Goal: Task Accomplishment & Management: Use online tool/utility

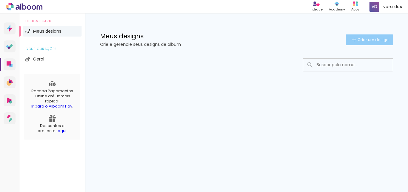
click at [366, 40] on span "Criar um design" at bounding box center [373, 40] width 31 height 4
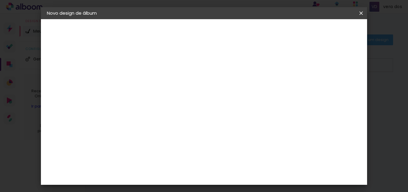
click at [145, 78] on input at bounding box center [145, 80] width 0 height 9
type input "vera"
type paper-input "vera"
click at [0, 0] on slot "Avançar" at bounding box center [0, 0] width 0 height 0
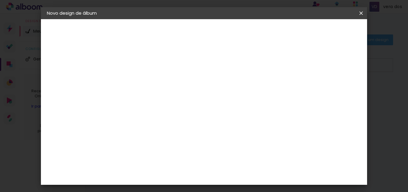
click at [177, 147] on div "DM Encadernadora" at bounding box center [158, 152] width 37 height 10
drag, startPoint x: 339, startPoint y: 33, endPoint x: 323, endPoint y: 45, distance: 19.9
click at [0, 0] on slot "Avançar" at bounding box center [0, 0] width 0 height 0
click at [185, 126] on span "20 × 25" at bounding box center [171, 131] width 28 height 12
click at [0, 0] on slot "Avançar" at bounding box center [0, 0] width 0 height 0
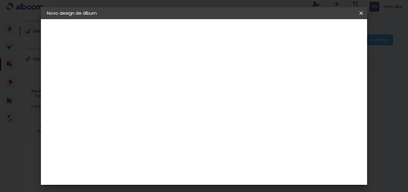
click at [281, 35] on paper-button "Iniciar design" at bounding box center [263, 34] width 34 height 14
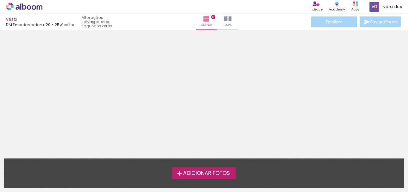
click at [214, 173] on span "Adicionar Fotos" at bounding box center [206, 172] width 47 height 5
click at [0, 0] on input "file" at bounding box center [0, 0] width 0 height 0
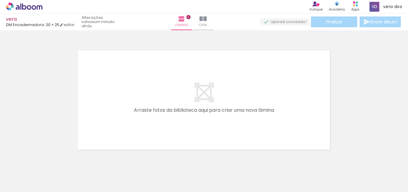
scroll to position [8, 0]
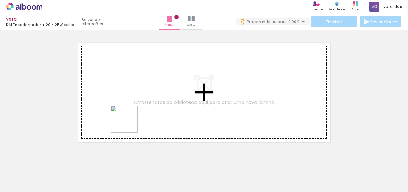
drag, startPoint x: 93, startPoint y: 172, endPoint x: 131, endPoint y: 119, distance: 65.3
click at [131, 119] on quentale-workspace at bounding box center [204, 96] width 408 height 192
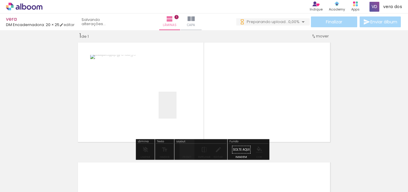
drag, startPoint x: 177, startPoint y: 109, endPoint x: 193, endPoint y: 169, distance: 62.4
click at [177, 109] on quentale-workspace at bounding box center [204, 96] width 408 height 192
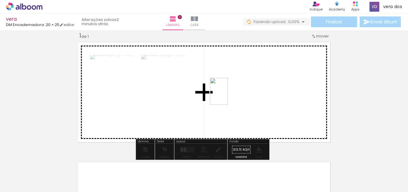
drag, startPoint x: 193, startPoint y: 169, endPoint x: 228, endPoint y: 94, distance: 82.8
click at [228, 94] on quentale-workspace at bounding box center [204, 96] width 408 height 192
drag, startPoint x: 263, startPoint y: 171, endPoint x: 198, endPoint y: 101, distance: 95.2
click at [198, 101] on quentale-workspace at bounding box center [204, 96] width 408 height 192
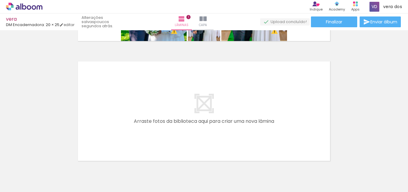
scroll to position [138, 0]
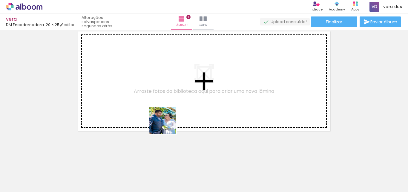
drag, startPoint x: 163, startPoint y: 172, endPoint x: 237, endPoint y: 180, distance: 74.8
click at [166, 118] on quentale-workspace at bounding box center [204, 96] width 408 height 192
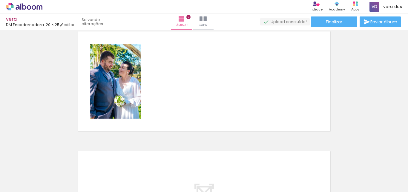
scroll to position [127, 0]
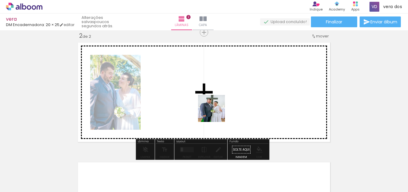
drag, startPoint x: 218, startPoint y: 126, endPoint x: 293, endPoint y: 169, distance: 85.9
click at [215, 112] on quentale-workspace at bounding box center [204, 96] width 408 height 192
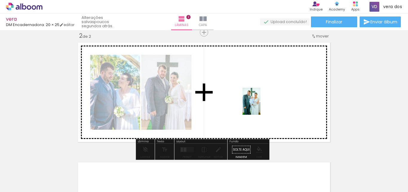
drag, startPoint x: 282, startPoint y: 153, endPoint x: 328, endPoint y: 169, distance: 48.6
click at [259, 101] on quentale-workspace at bounding box center [204, 96] width 408 height 192
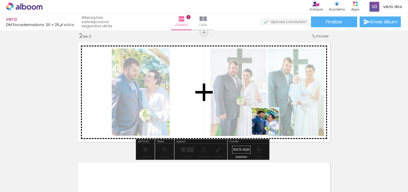
drag, startPoint x: 330, startPoint y: 169, endPoint x: 253, endPoint y: 117, distance: 93.2
click at [253, 117] on quentale-workspace at bounding box center [204, 96] width 408 height 192
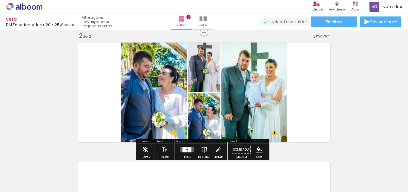
click at [188, 149] on div at bounding box center [189, 149] width 3 height 5
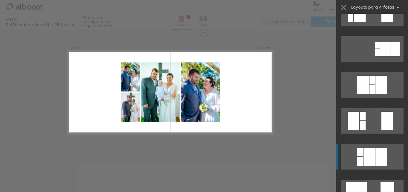
scroll to position [120, 0]
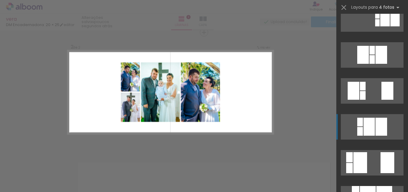
click at [366, 128] on div at bounding box center [369, 126] width 11 height 18
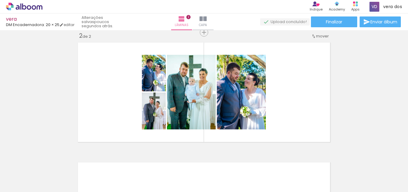
click at [337, 130] on div "Inserir lâmina 1 de 2 Inserir lâmina 2 de 2 O Designbox precisará aumentar a su…" at bounding box center [204, 84] width 408 height 359
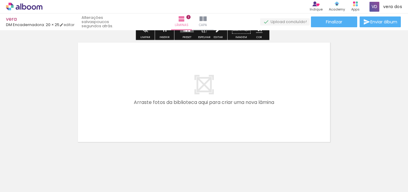
scroll to position [187, 0]
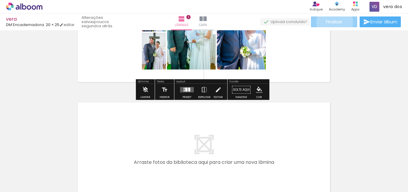
click at [333, 22] on span "Finalizar" at bounding box center [334, 22] width 16 height 4
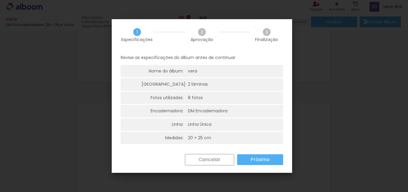
scroll to position [1, 0]
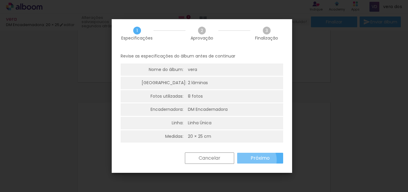
click at [0, 0] on slot "Próximo" at bounding box center [0, 0] width 0 height 0
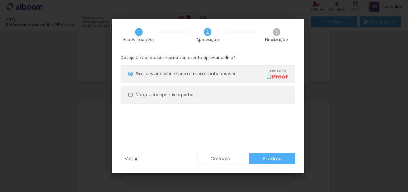
click at [131, 95] on div at bounding box center [130, 94] width 5 height 5
type paper-radio-button "on"
click at [0, 0] on slot "Próximo" at bounding box center [0, 0] width 0 height 0
type input "Alta, 300 DPI"
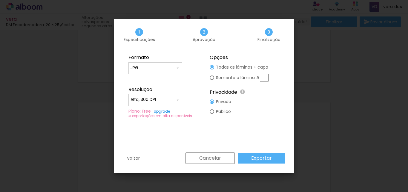
click at [179, 67] on iron-icon at bounding box center [177, 67] width 5 height 5
click at [171, 78] on paper-item "PDF" at bounding box center [156, 79] width 54 height 12
type input "PDF"
click at [175, 100] on input "Alta, 300 DPI" at bounding box center [153, 100] width 45 height 6
click at [175, 100] on paper-item "Alta, 300 DPI" at bounding box center [156, 99] width 54 height 12
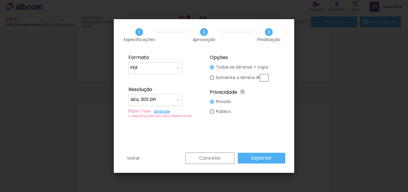
click at [0, 0] on slot "Exportar" at bounding box center [0, 0] width 0 height 0
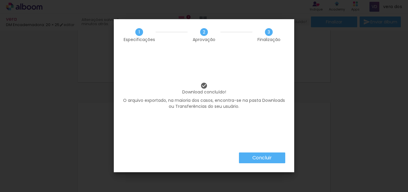
click at [274, 159] on paper-button "Concluir" at bounding box center [262, 157] width 46 height 11
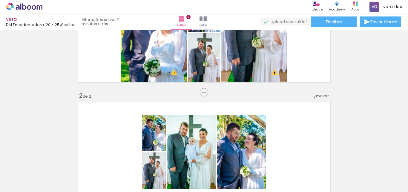
scroll to position [0, 0]
